Goal: Task Accomplishment & Management: Manage account settings

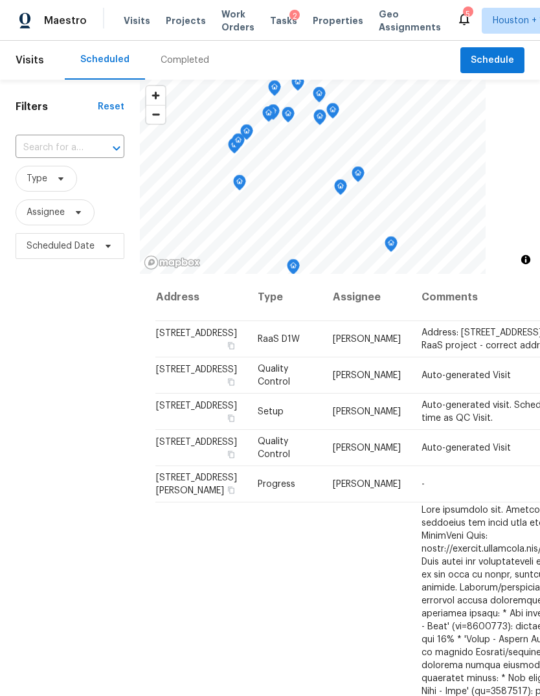
click at [166, 24] on span "Projects" at bounding box center [186, 20] width 40 height 13
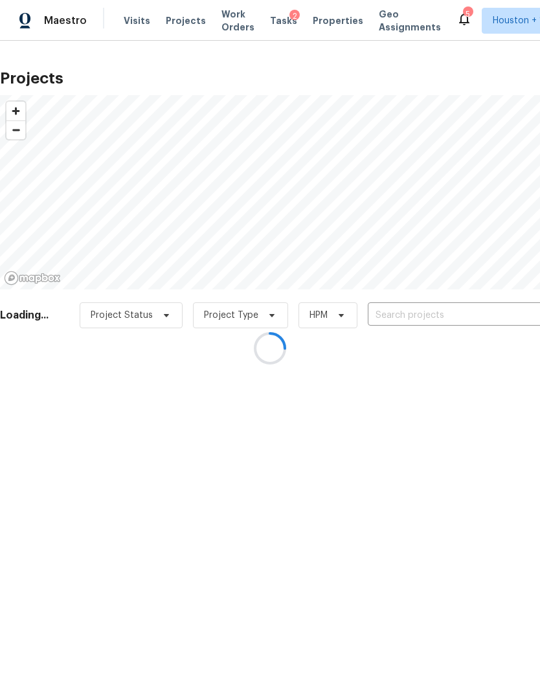
click at [501, 311] on div at bounding box center [270, 348] width 540 height 696
click at [500, 311] on div at bounding box center [270, 348] width 540 height 696
click at [498, 318] on div at bounding box center [270, 348] width 540 height 696
click at [501, 317] on div at bounding box center [270, 348] width 540 height 696
click at [504, 314] on input "text" at bounding box center [442, 316] width 148 height 20
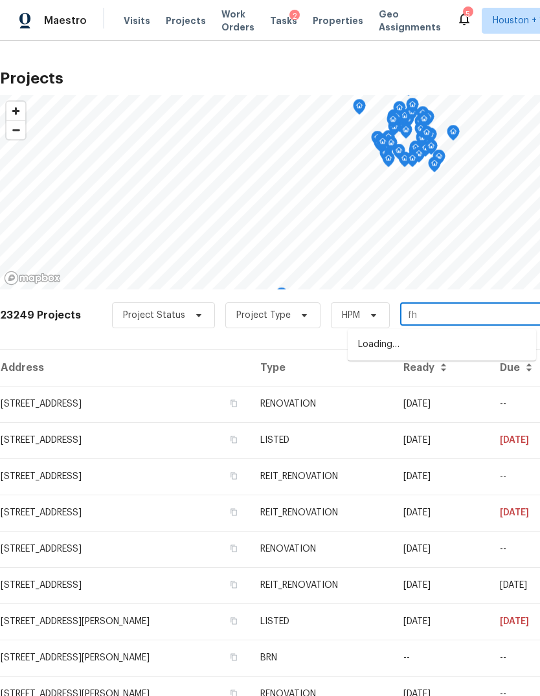
type input "f"
type input "cherry h"
click at [497, 377] on li "6906 Cherry Hills Rd, Houston, TX 77069" at bounding box center [442, 366] width 189 height 21
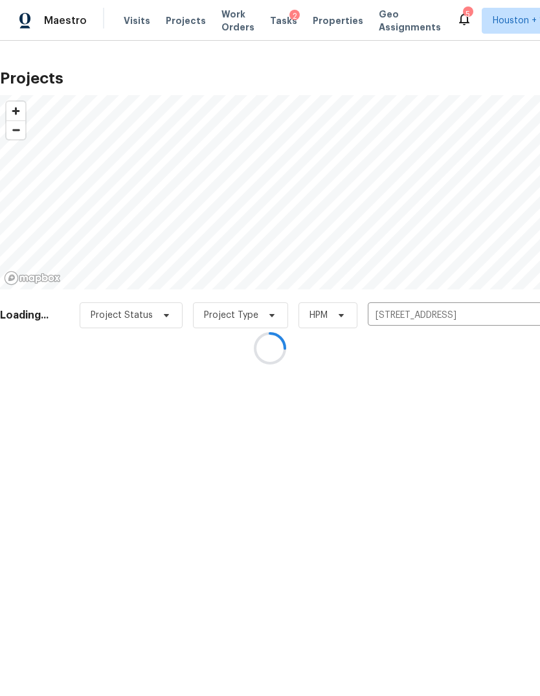
click at [86, 385] on div at bounding box center [270, 348] width 540 height 696
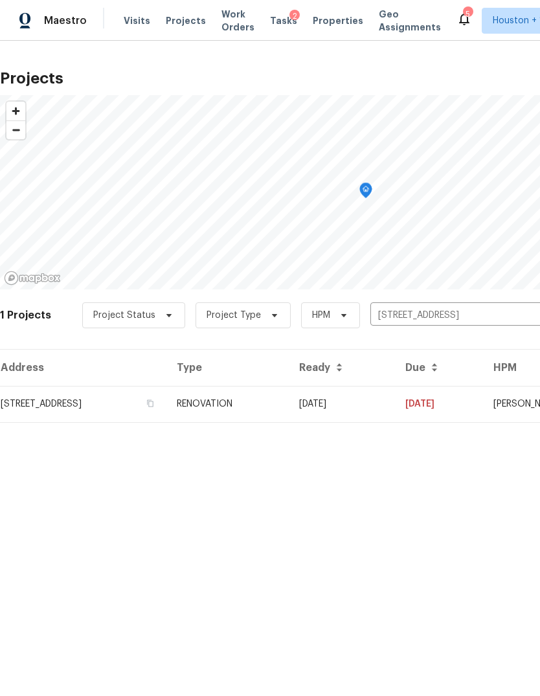
click at [67, 420] on td "6906 Cherry Hills Rd, Houston, TX 77069" at bounding box center [83, 404] width 166 height 36
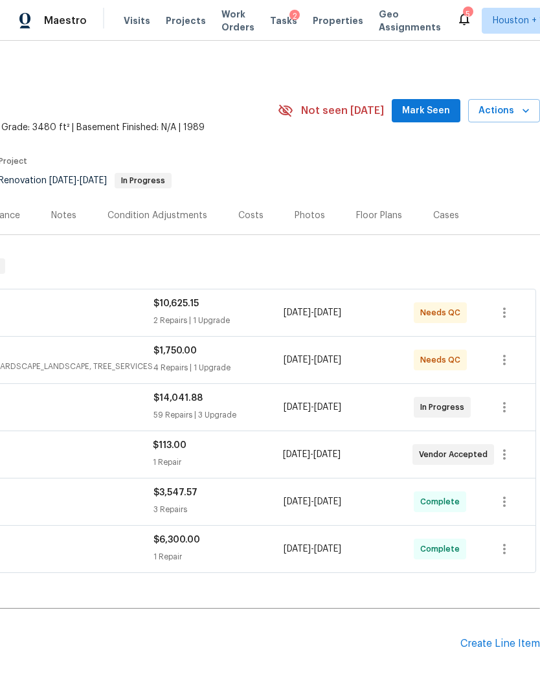
scroll to position [0, 192]
click at [514, 113] on span "Actions" at bounding box center [504, 111] width 51 height 16
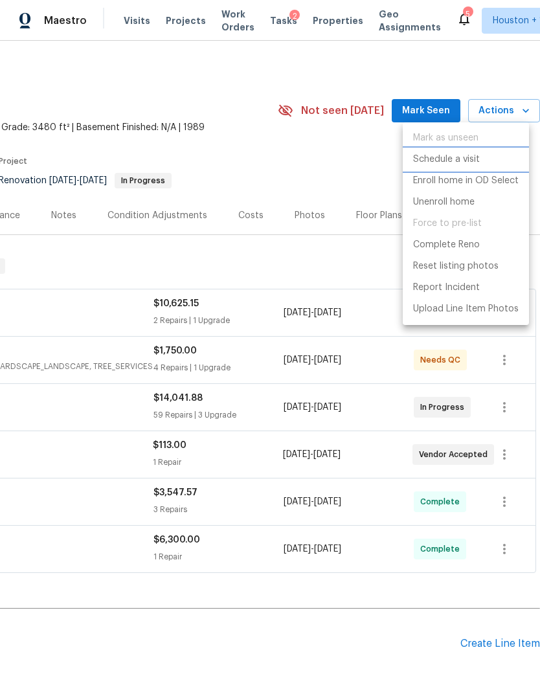
click at [463, 154] on p "Schedule a visit" at bounding box center [446, 160] width 67 height 14
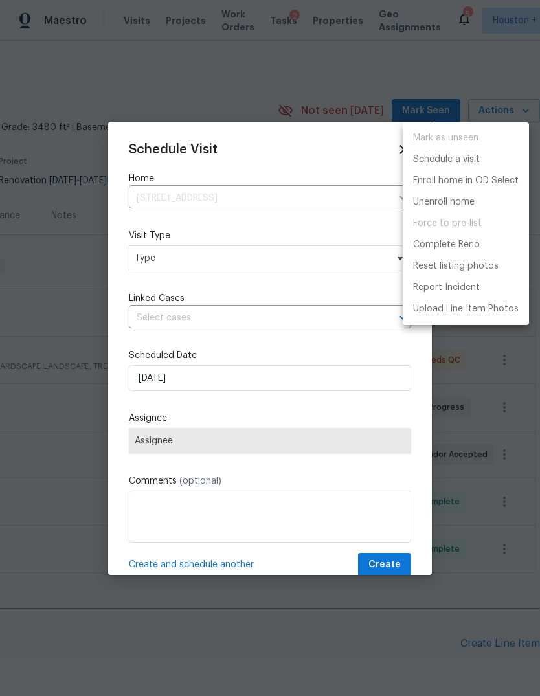
click at [311, 226] on div at bounding box center [270, 348] width 540 height 696
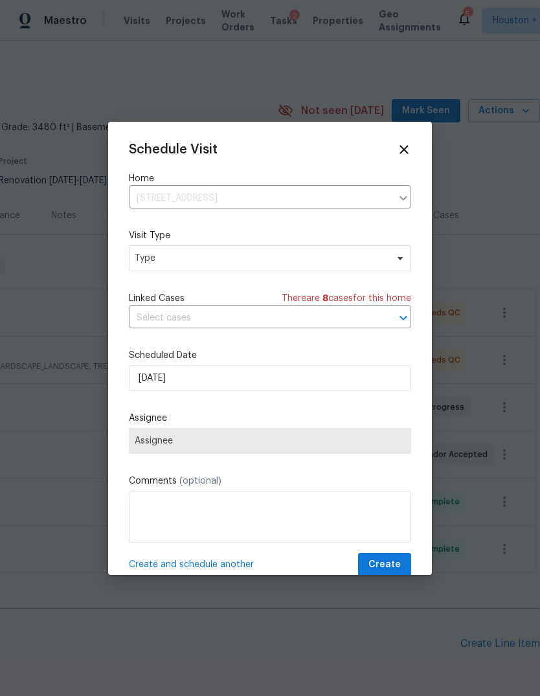
click at [330, 277] on div "Schedule Visit Home 6906 Cherry Hills Rd, Houston, TX 77069 ​ Visit Type Type L…" at bounding box center [270, 360] width 282 height 435
click at [378, 255] on span "Type" at bounding box center [261, 258] width 252 height 13
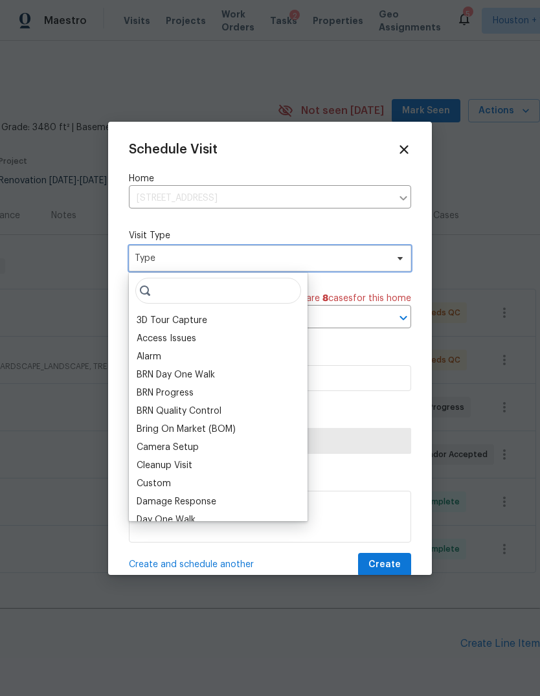
click at [390, 253] on span "Type" at bounding box center [270, 259] width 282 height 26
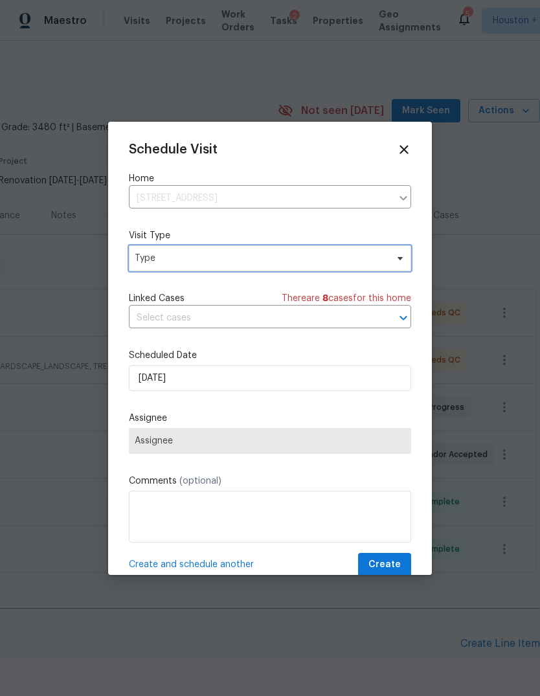
click at [384, 261] on span "Type" at bounding box center [261, 258] width 252 height 13
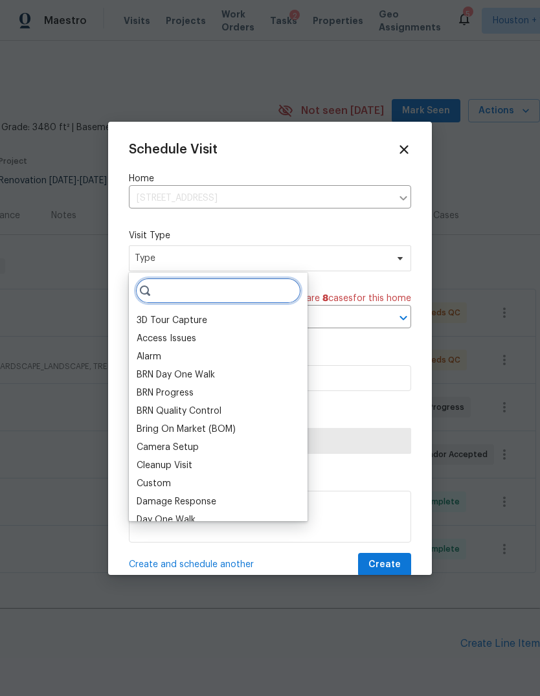
click at [284, 291] on input "search" at bounding box center [218, 291] width 166 height 26
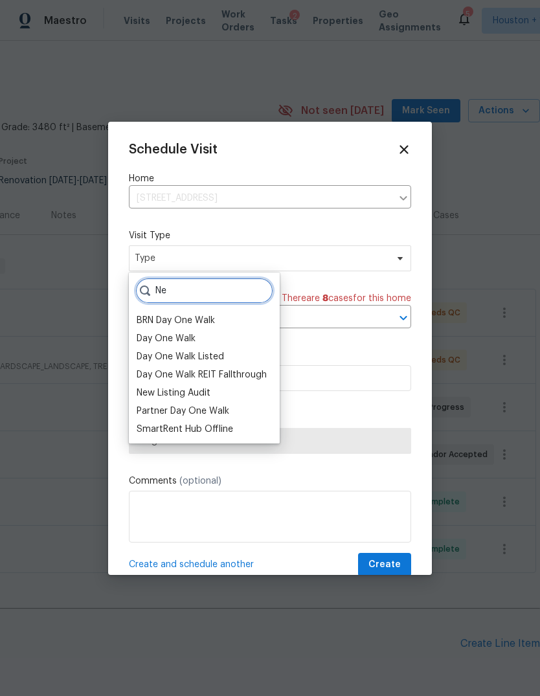
type input "N"
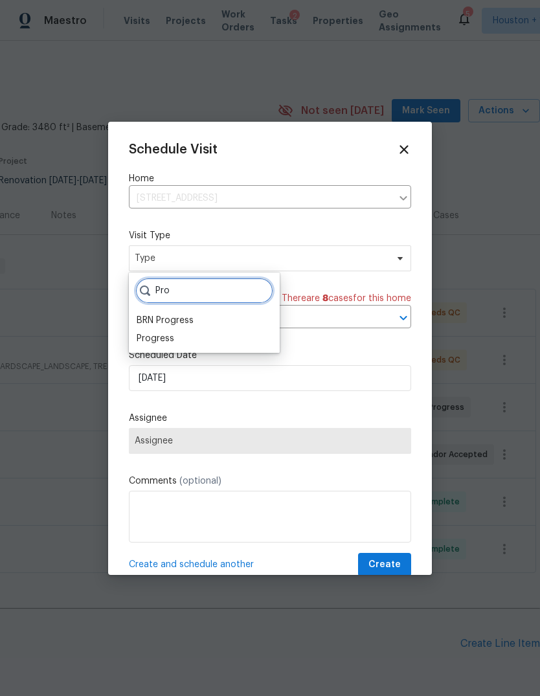
type input "Pro"
click at [156, 327] on div "BRN Progress" at bounding box center [165, 320] width 57 height 13
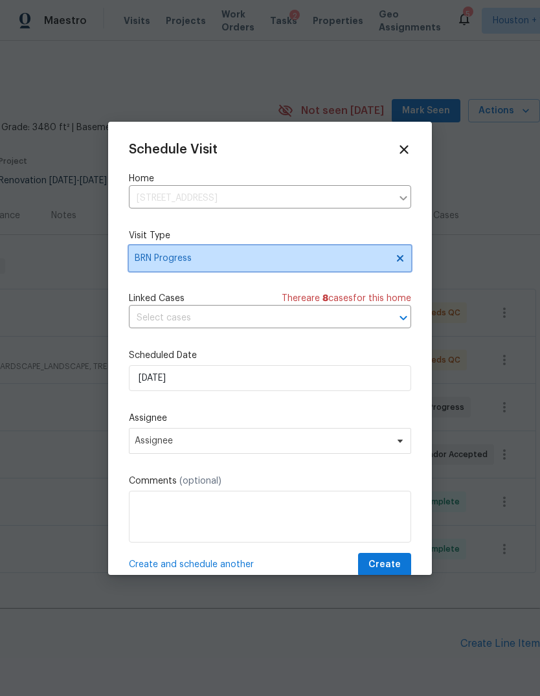
click at [369, 249] on span "BRN Progress" at bounding box center [270, 259] width 282 height 26
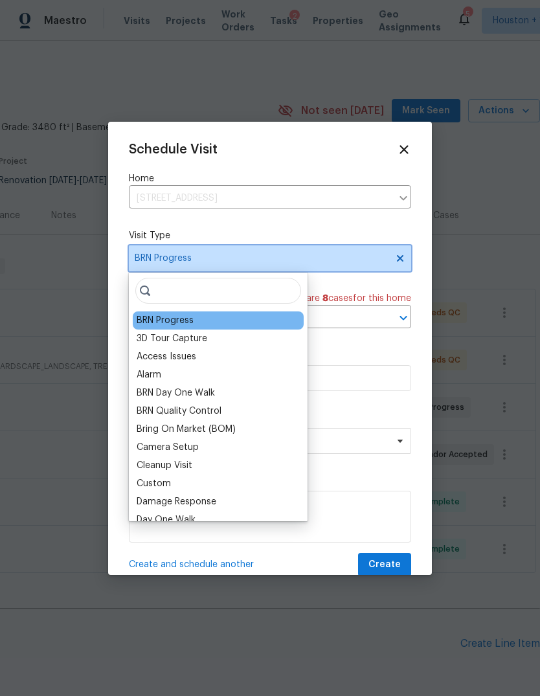
click at [369, 248] on span "BRN Progress" at bounding box center [270, 259] width 282 height 26
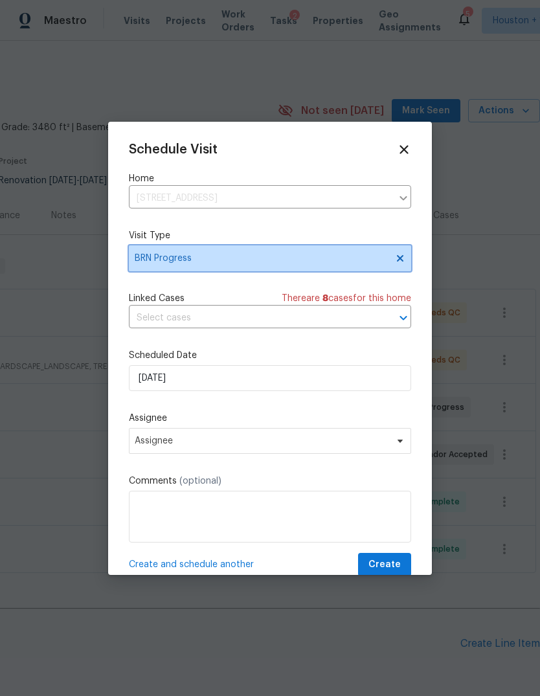
click at [397, 256] on icon at bounding box center [400, 258] width 10 height 10
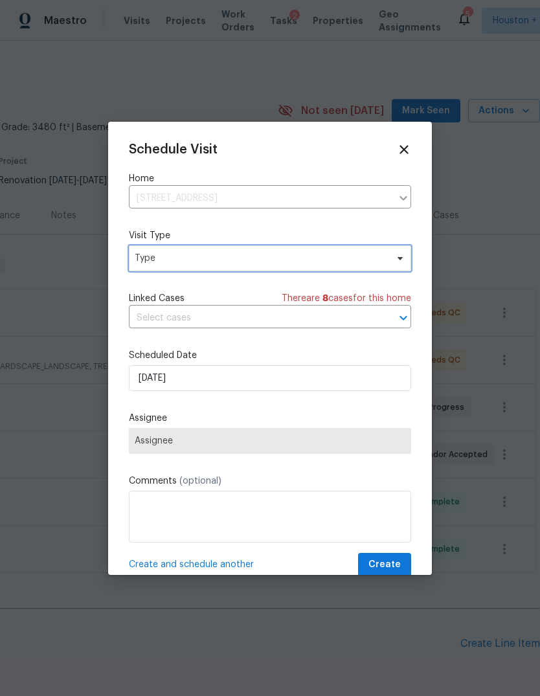
click at [372, 264] on span "Type" at bounding box center [261, 258] width 252 height 13
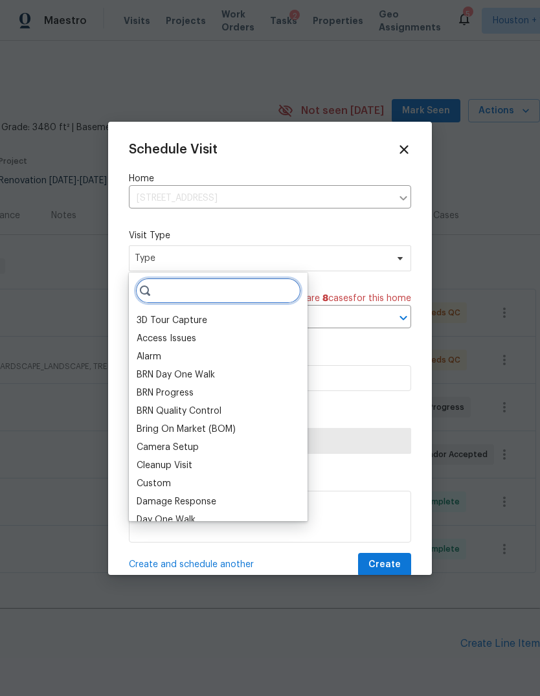
click at [271, 303] on input "search" at bounding box center [218, 291] width 166 height 26
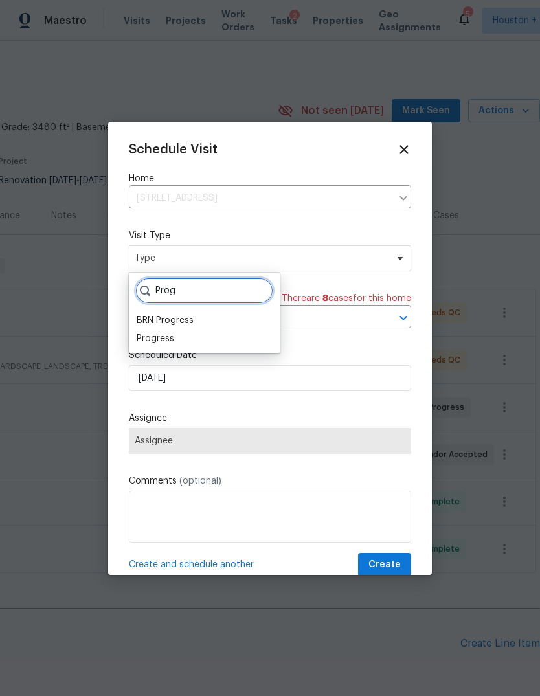
type input "Prog"
click at [168, 343] on div "Progress" at bounding box center [156, 338] width 38 height 13
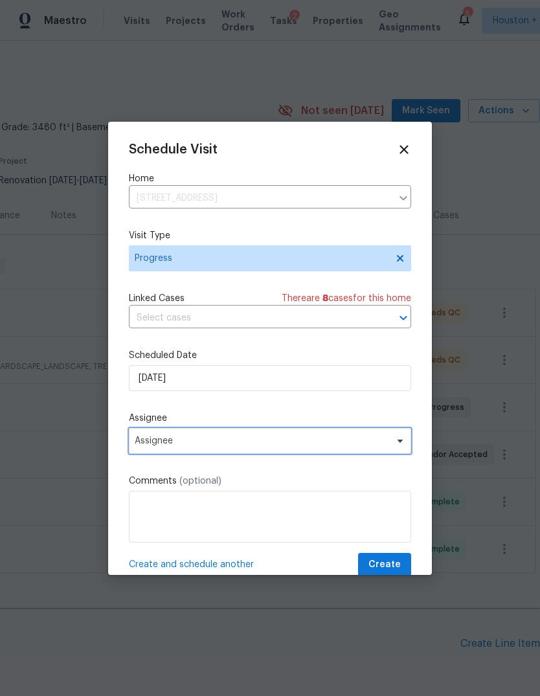
click at [226, 438] on span "Assignee" at bounding box center [270, 441] width 282 height 26
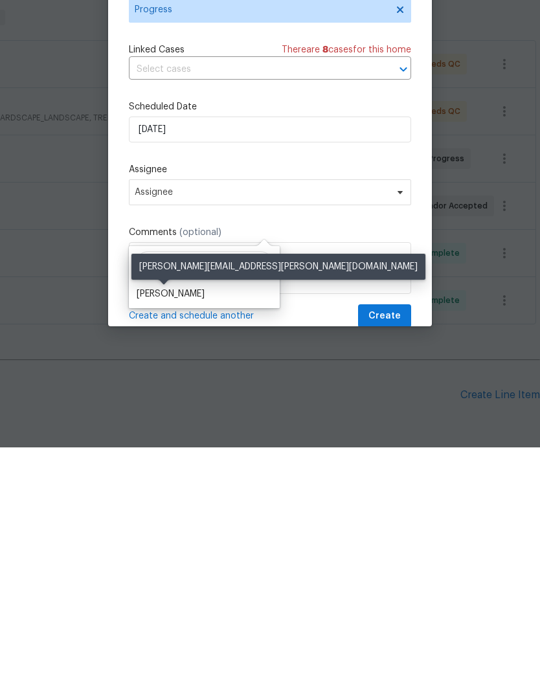
type input "[PERSON_NAME]"
click at [166, 536] on div "[PERSON_NAME]" at bounding box center [171, 542] width 68 height 13
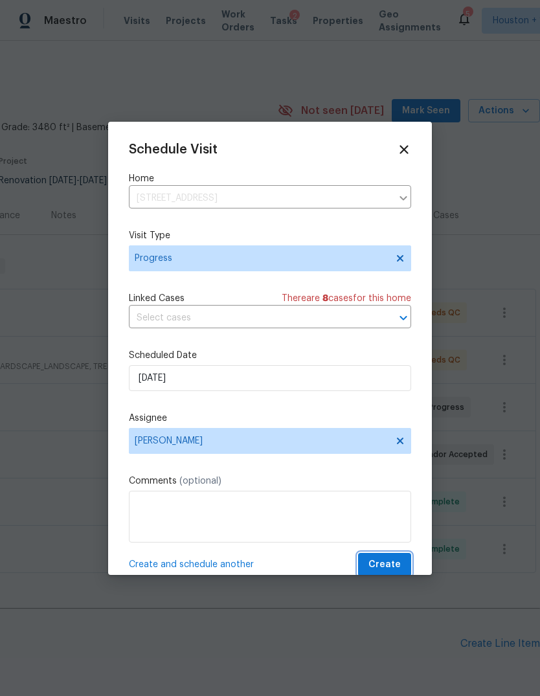
click at [396, 570] on span "Create" at bounding box center [385, 565] width 32 height 16
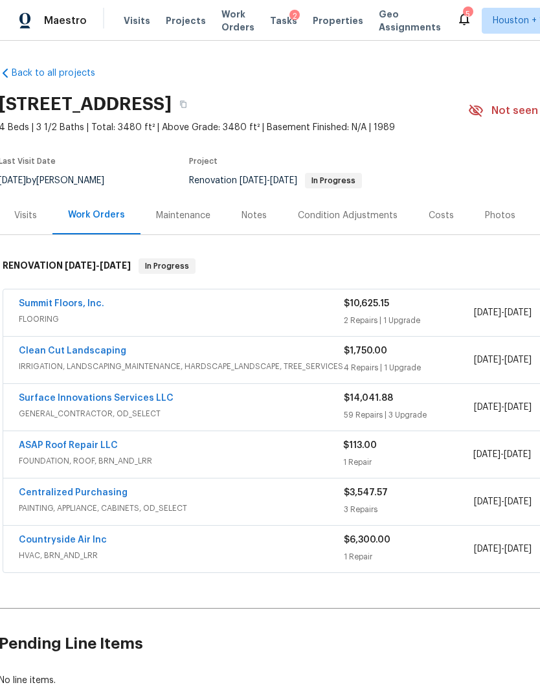
scroll to position [0, 0]
click at [55, 25] on span "Maestro" at bounding box center [65, 20] width 43 height 13
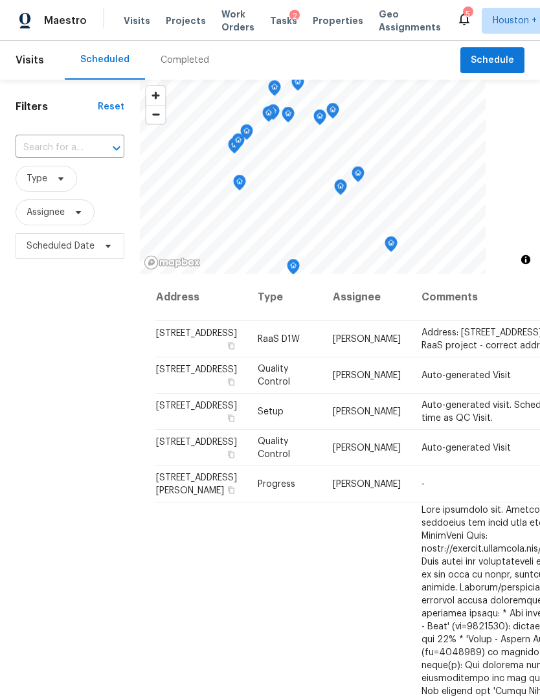
click at [40, 150] on input "text" at bounding box center [52, 148] width 73 height 20
type input "7323 Coll"
click at [46, 183] on li "7323 Collins Manor Dr, Spring, TX 77389" at bounding box center [69, 184] width 108 height 35
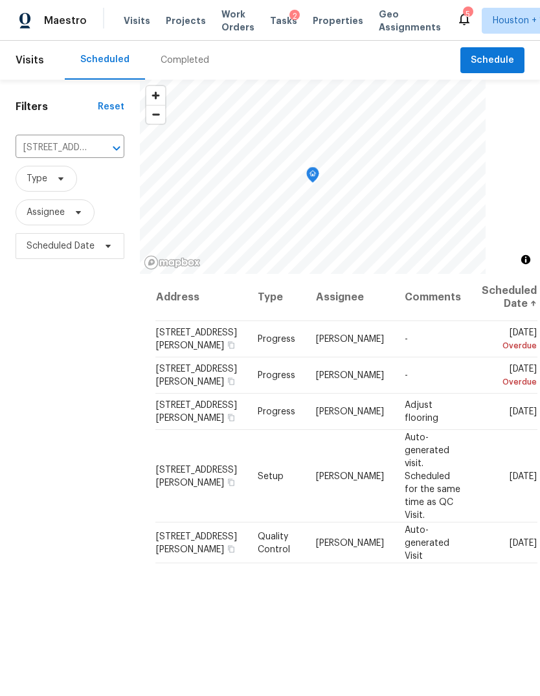
click at [314, 175] on icon "Map marker" at bounding box center [313, 175] width 12 height 15
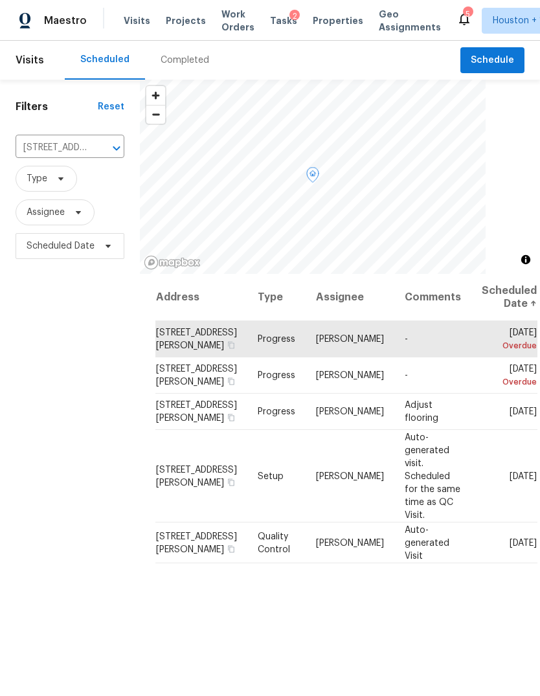
click at [0, 0] on icon at bounding box center [0, 0] width 0 height 0
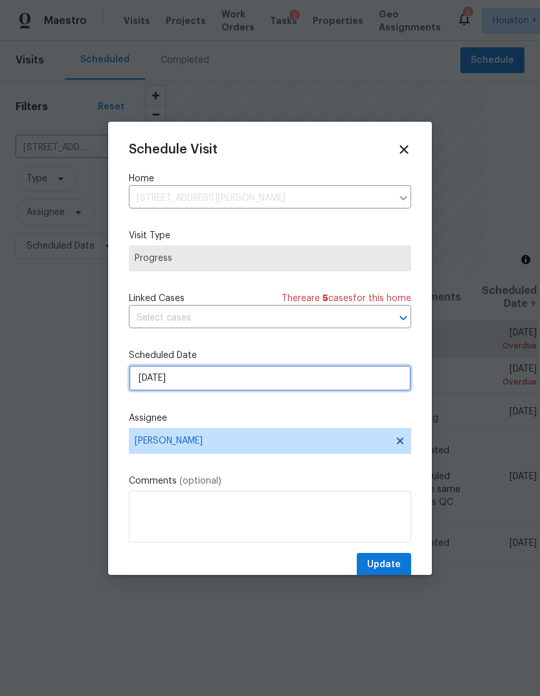
click at [290, 388] on input "9/19/2025" at bounding box center [270, 378] width 282 height 26
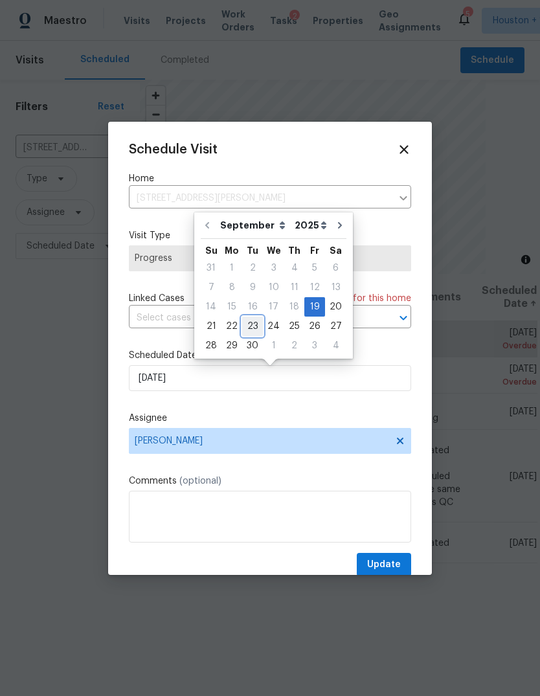
click at [253, 321] on div "23" at bounding box center [252, 326] width 21 height 18
type input "9/23/2025"
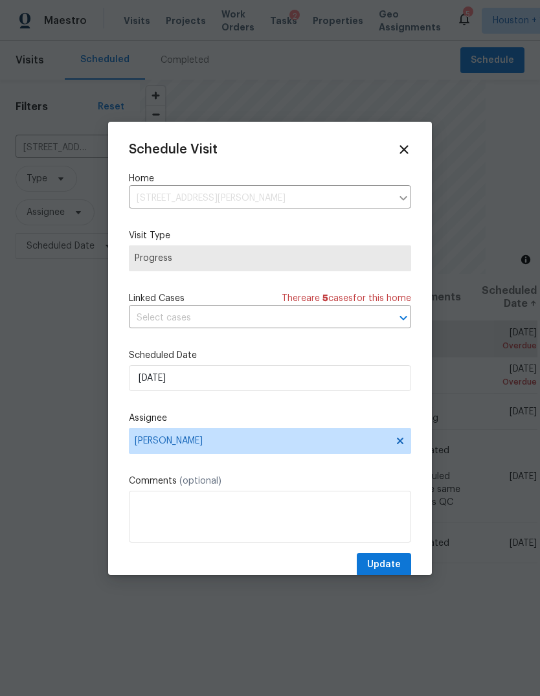
click at [408, 139] on div "Schedule Visit Home 7323 Collins Manor Dr, Spring, TX 77389 ​ Visit Type Progre…" at bounding box center [270, 348] width 324 height 453
click at [407, 139] on div "Schedule Visit Home 7323 Collins Manor Dr, Spring, TX 77389 ​ Visit Type Progre…" at bounding box center [270, 348] width 324 height 453
click at [411, 143] on icon at bounding box center [404, 150] width 14 height 14
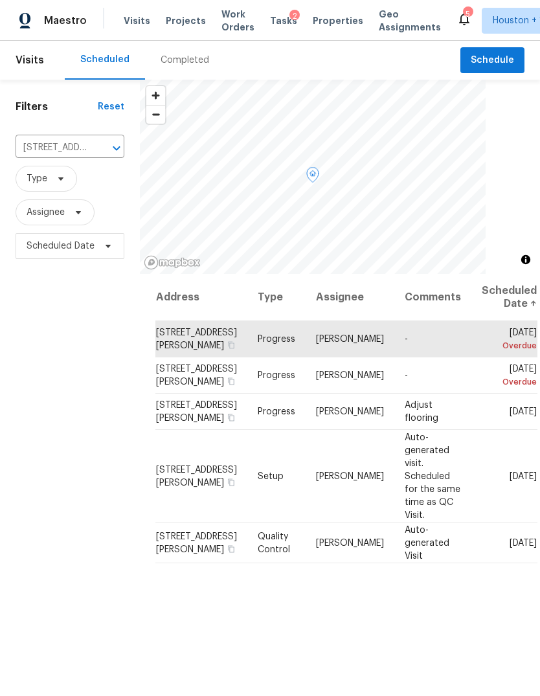
click at [179, 647] on div "Address Type Assignee Comments Scheduled Date ↑ 7323 Collins Manor Dr, Spring, …" at bounding box center [340, 552] width 400 height 557
click at [507, 54] on span "Schedule" at bounding box center [492, 60] width 43 height 16
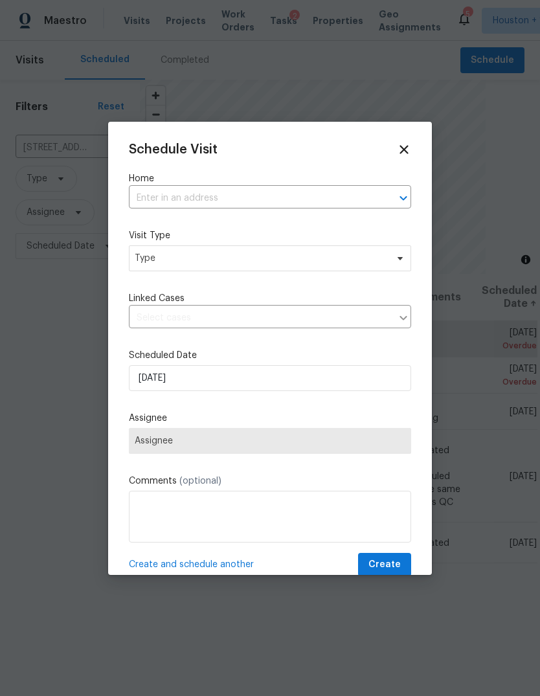
click at [360, 209] on input "text" at bounding box center [252, 199] width 246 height 20
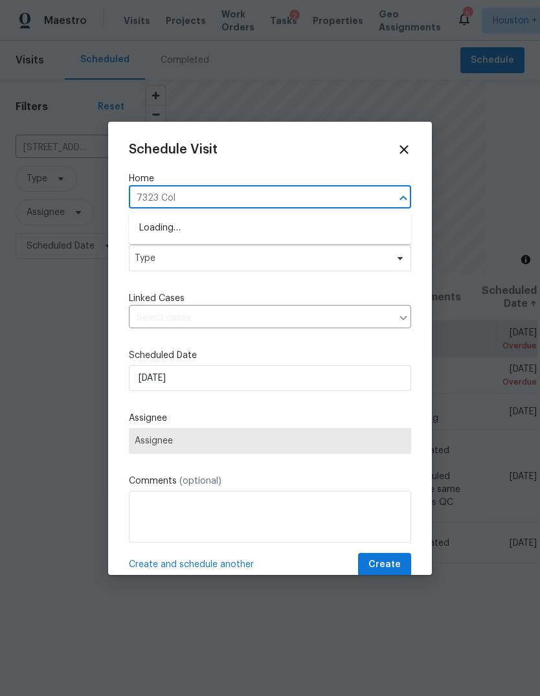
type input "7323 Coll"
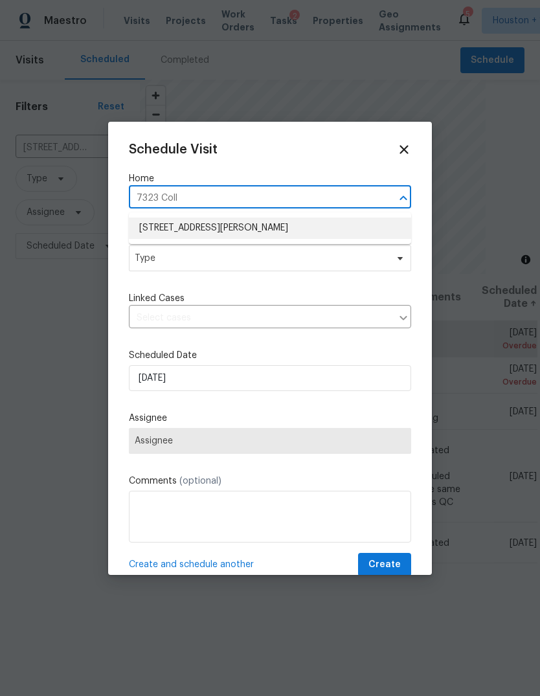
click at [360, 238] on li "[STREET_ADDRESS][PERSON_NAME]" at bounding box center [270, 228] width 282 height 21
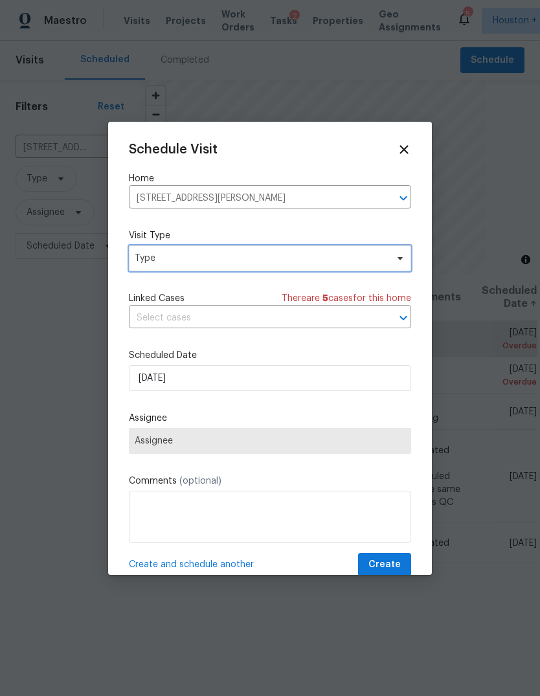
click at [352, 251] on span "Type" at bounding box center [270, 259] width 282 height 26
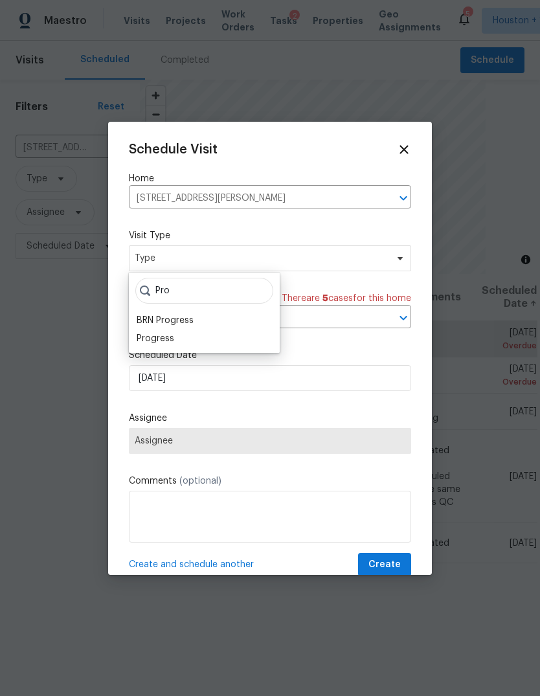
type input "Pro"
click at [161, 336] on div "Progress" at bounding box center [156, 338] width 38 height 13
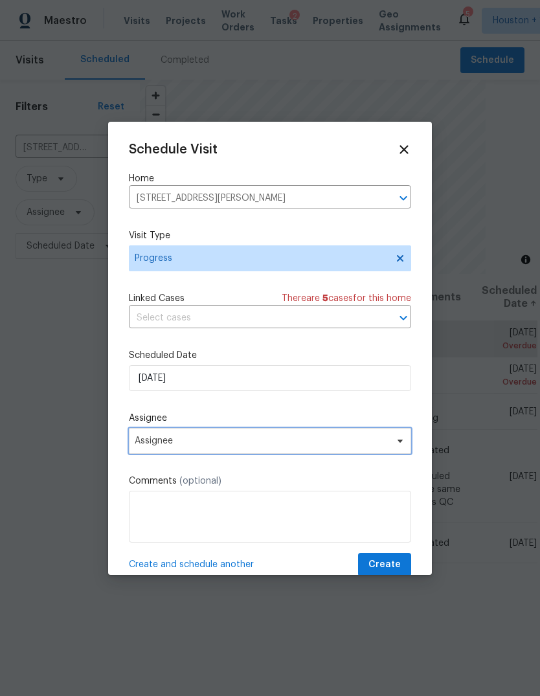
click at [157, 452] on span "Assignee" at bounding box center [270, 441] width 282 height 26
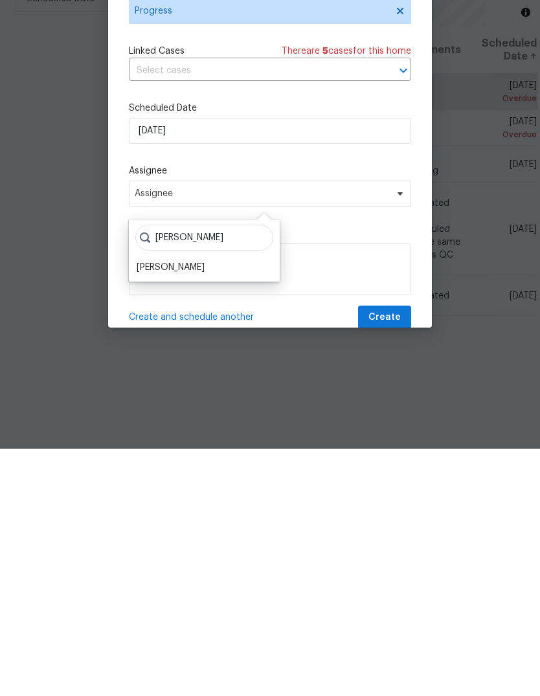
type input "[PERSON_NAME]"
click at [168, 509] on div "[PERSON_NAME]" at bounding box center [171, 515] width 68 height 13
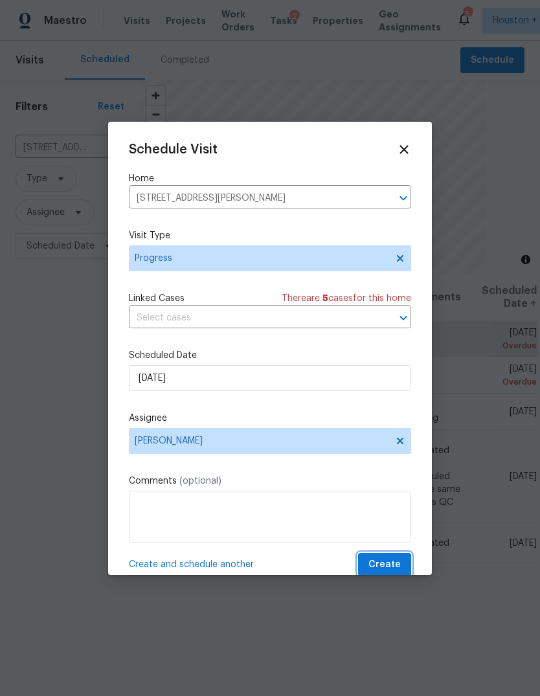
click at [397, 569] on span "Create" at bounding box center [385, 565] width 32 height 16
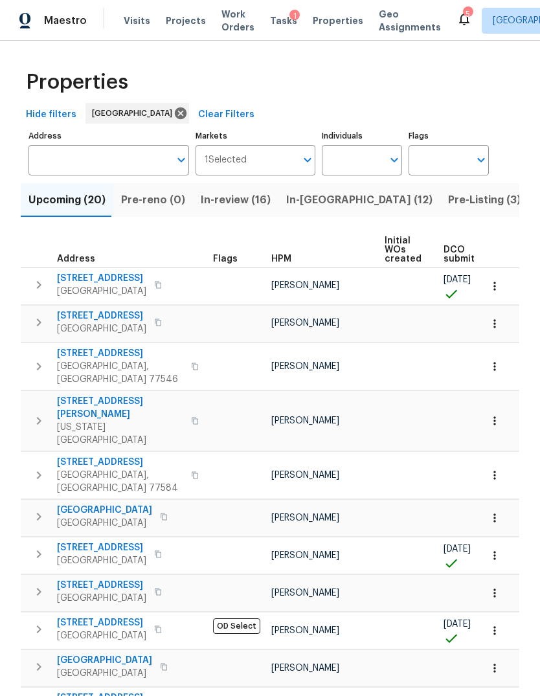
click at [216, 200] on span "In-review (16)" at bounding box center [236, 200] width 70 height 18
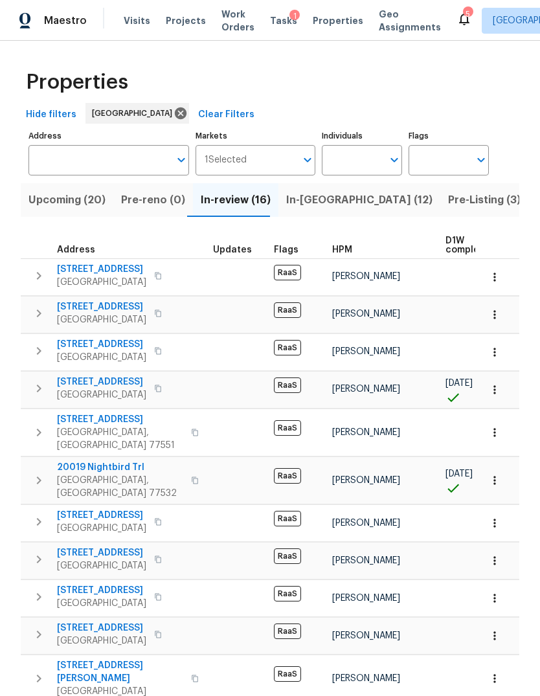
click at [49, 201] on span "Upcoming (20)" at bounding box center [67, 200] width 77 height 18
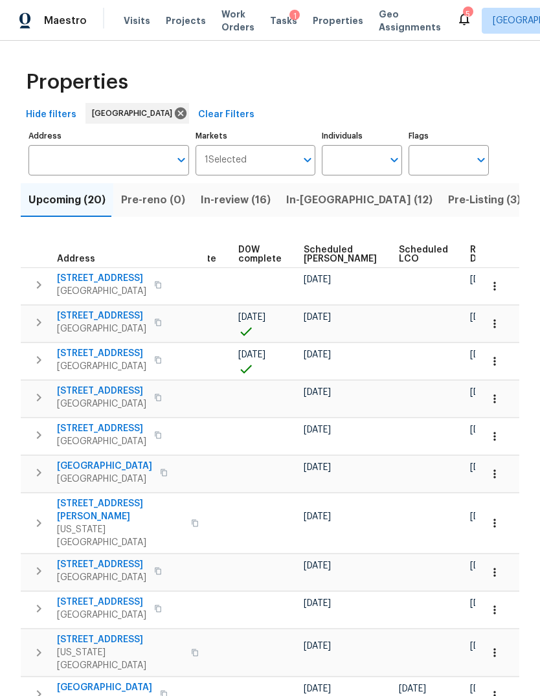
scroll to position [0, 339]
click at [471, 260] on span "Ready Date" at bounding box center [485, 255] width 29 height 18
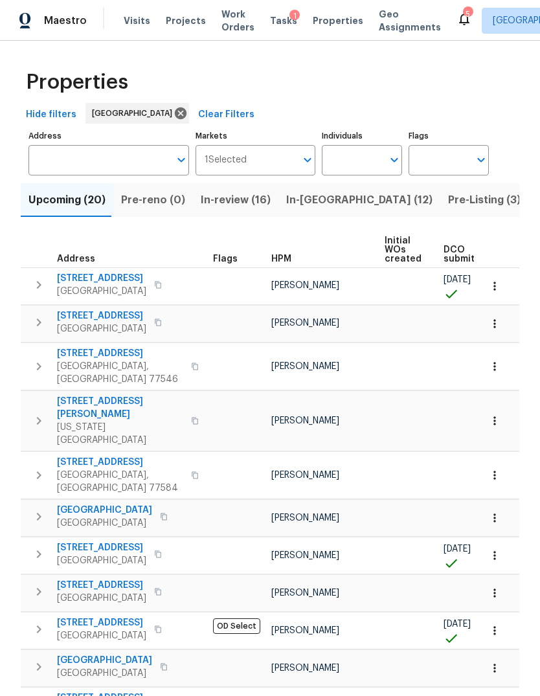
click at [87, 281] on span "21410 Meadowhill Dr" at bounding box center [101, 278] width 89 height 13
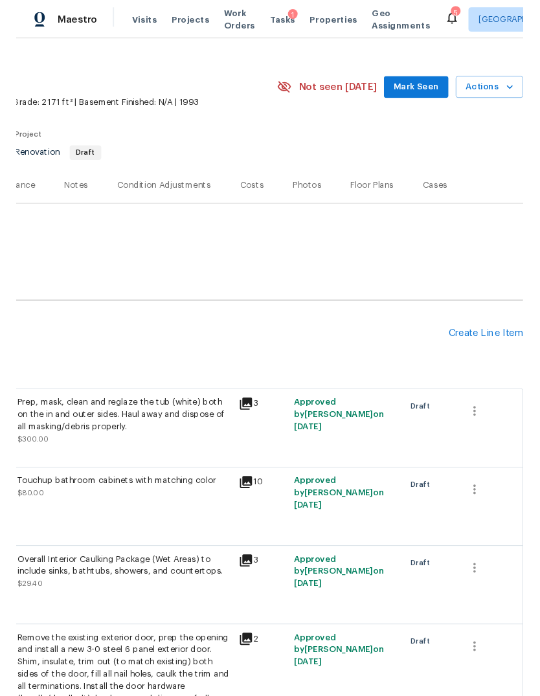
scroll to position [18, 192]
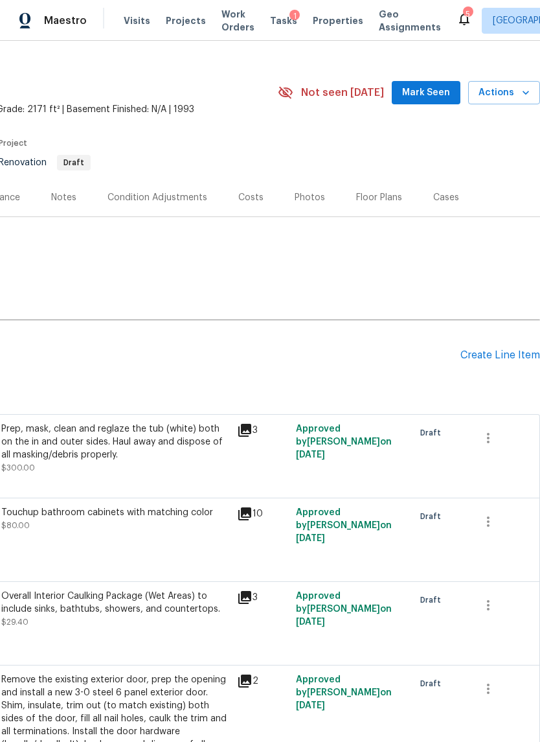
click at [510, 94] on span "Actions" at bounding box center [504, 93] width 51 height 16
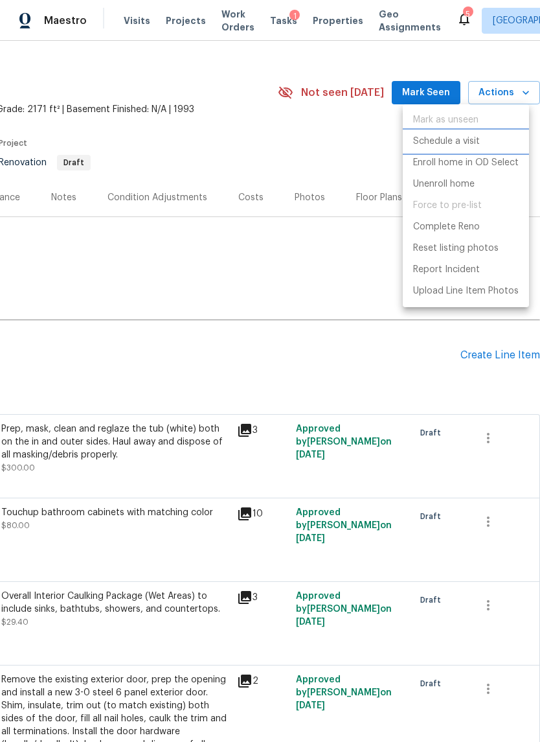
click at [466, 144] on p "Schedule a visit" at bounding box center [446, 142] width 67 height 14
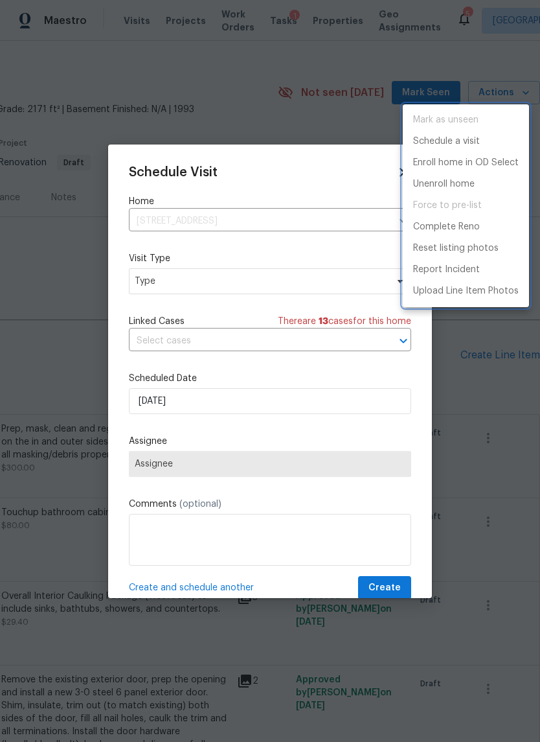
click at [295, 233] on div at bounding box center [270, 371] width 540 height 742
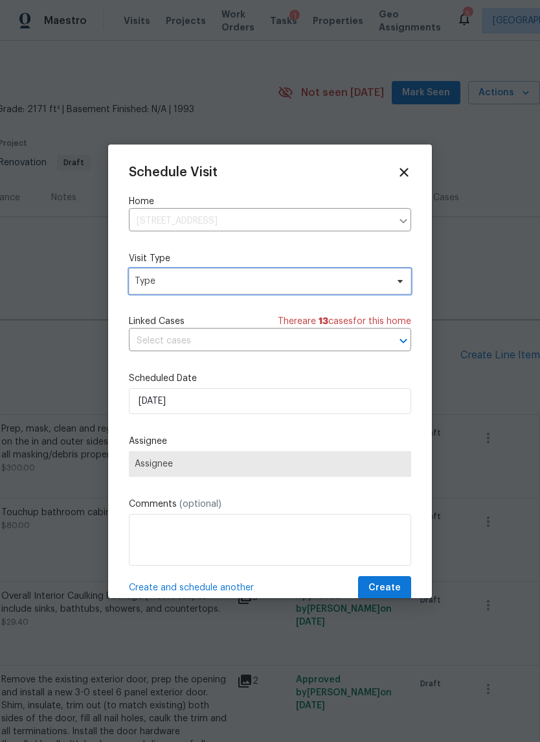
click at [322, 284] on span "Type" at bounding box center [261, 281] width 252 height 13
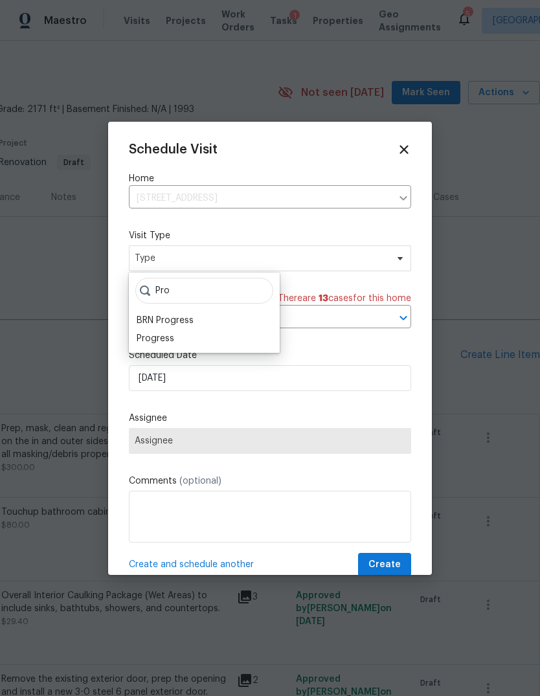
type input "Pro"
click at [166, 339] on div "Progress" at bounding box center [156, 338] width 38 height 13
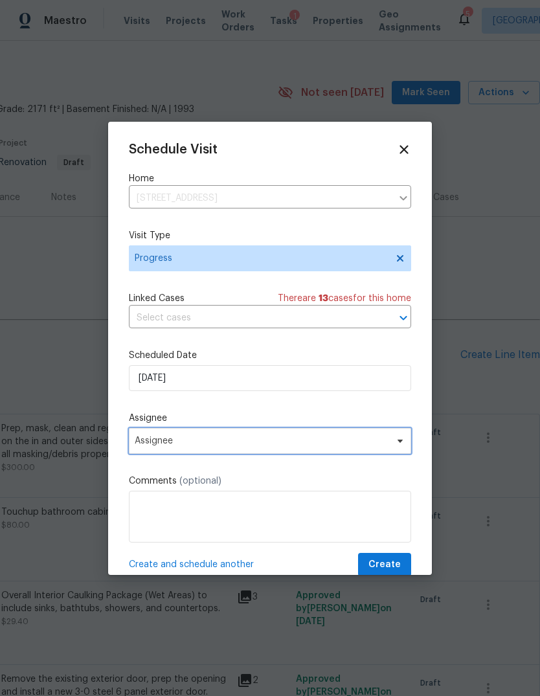
click at [152, 444] on span "Assignee" at bounding box center [262, 441] width 254 height 10
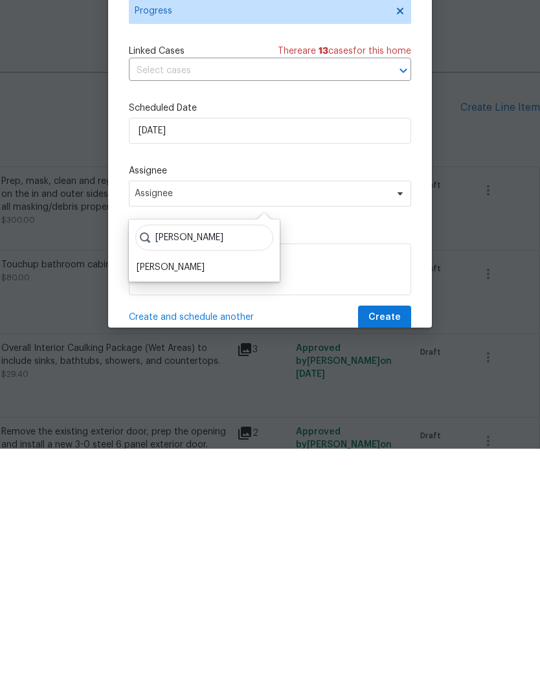
type input "[PERSON_NAME]"
click at [171, 509] on div "[PERSON_NAME]" at bounding box center [171, 515] width 68 height 13
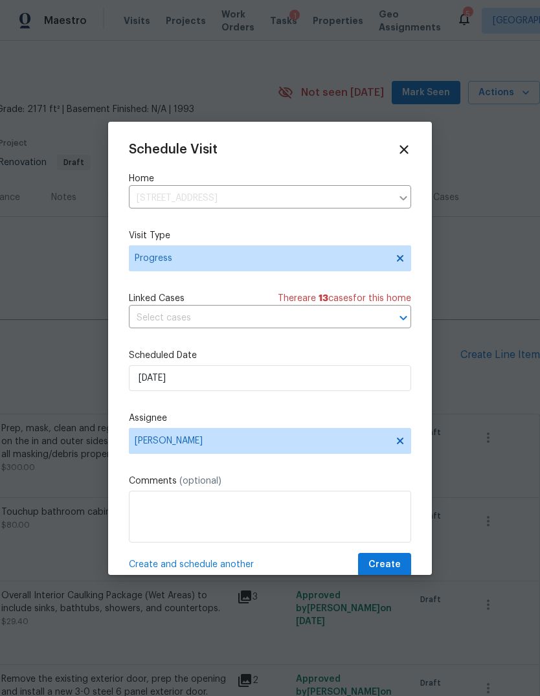
click at [401, 560] on button "Create" at bounding box center [384, 565] width 53 height 24
